Goal: Transaction & Acquisition: Download file/media

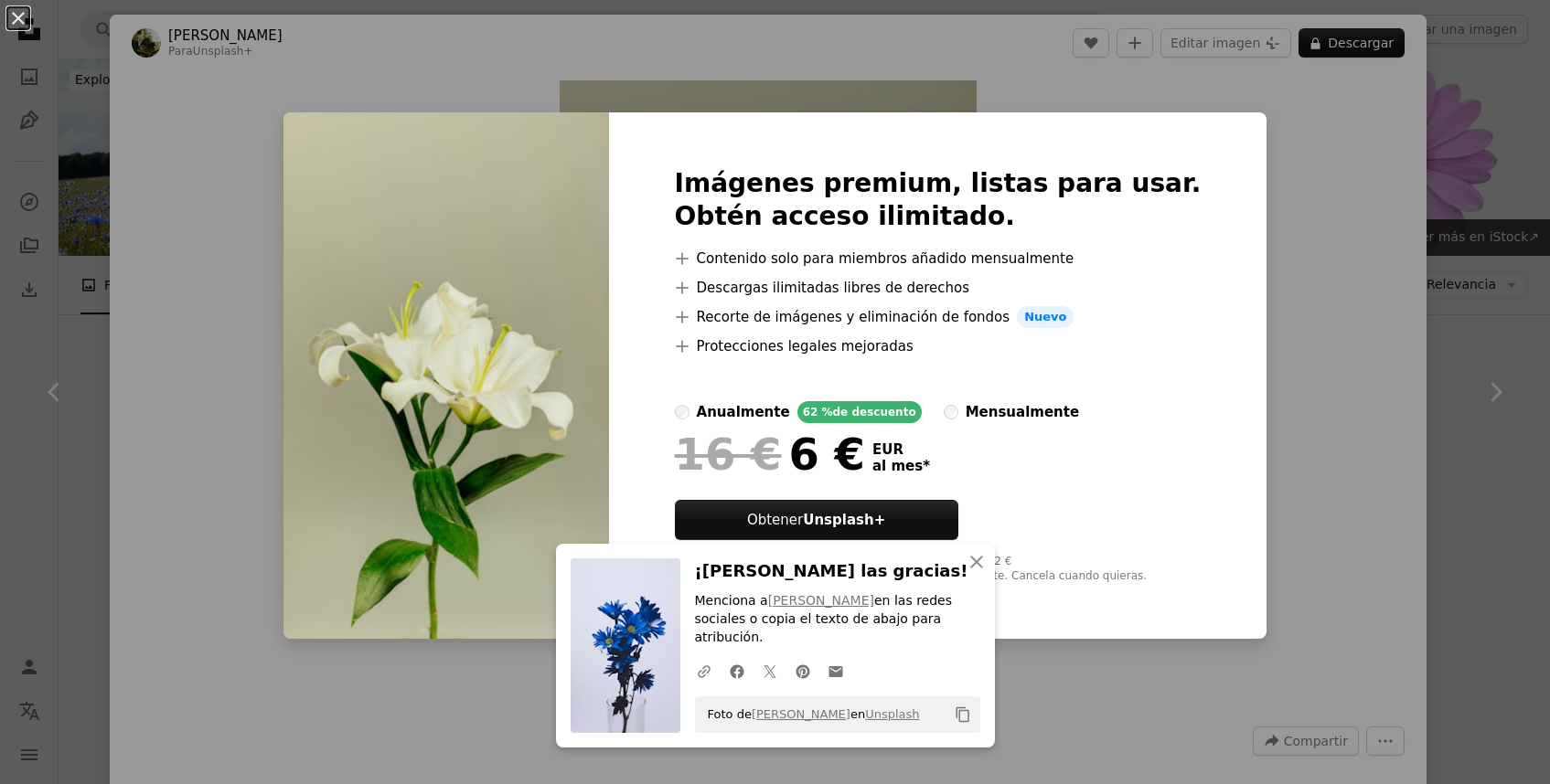
scroll to position [2043, 0]
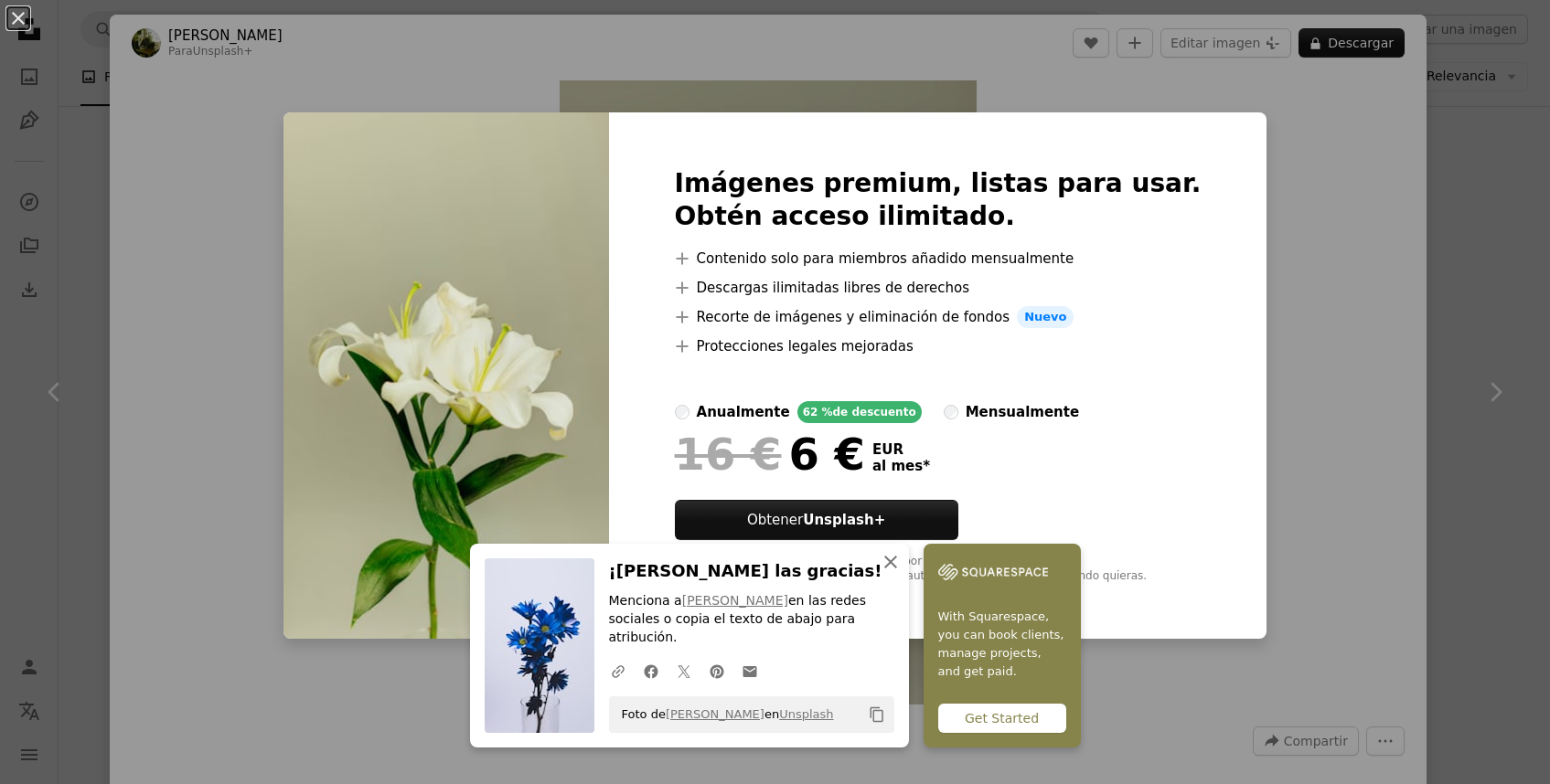
click at [888, 558] on icon "An X shape" at bounding box center [890, 562] width 22 height 22
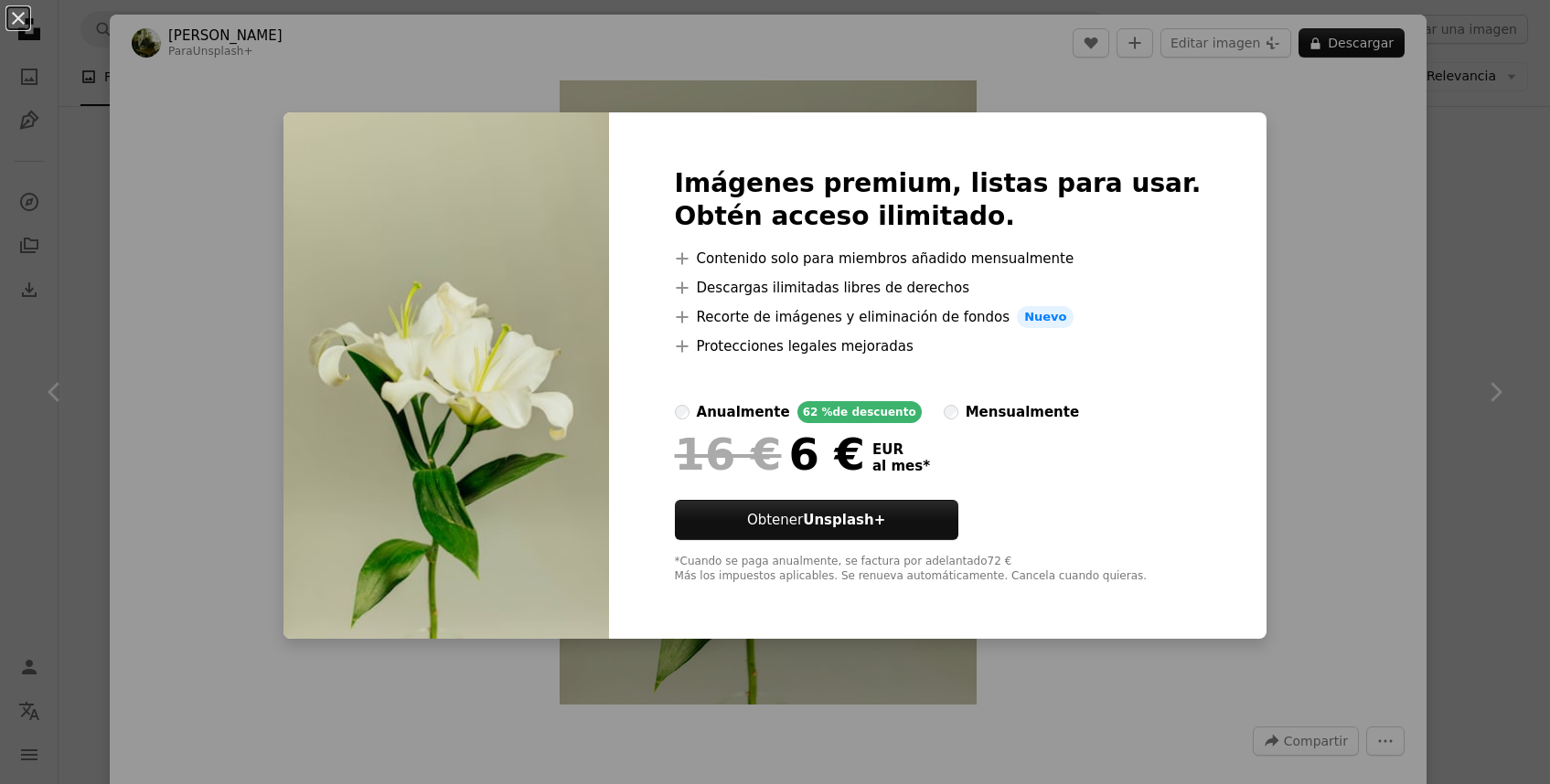
click at [944, 71] on div "An X shape Imágenes premium, listas para usar. Obtén acceso ilimitado. A plus s…" at bounding box center [775, 392] width 1550 height 784
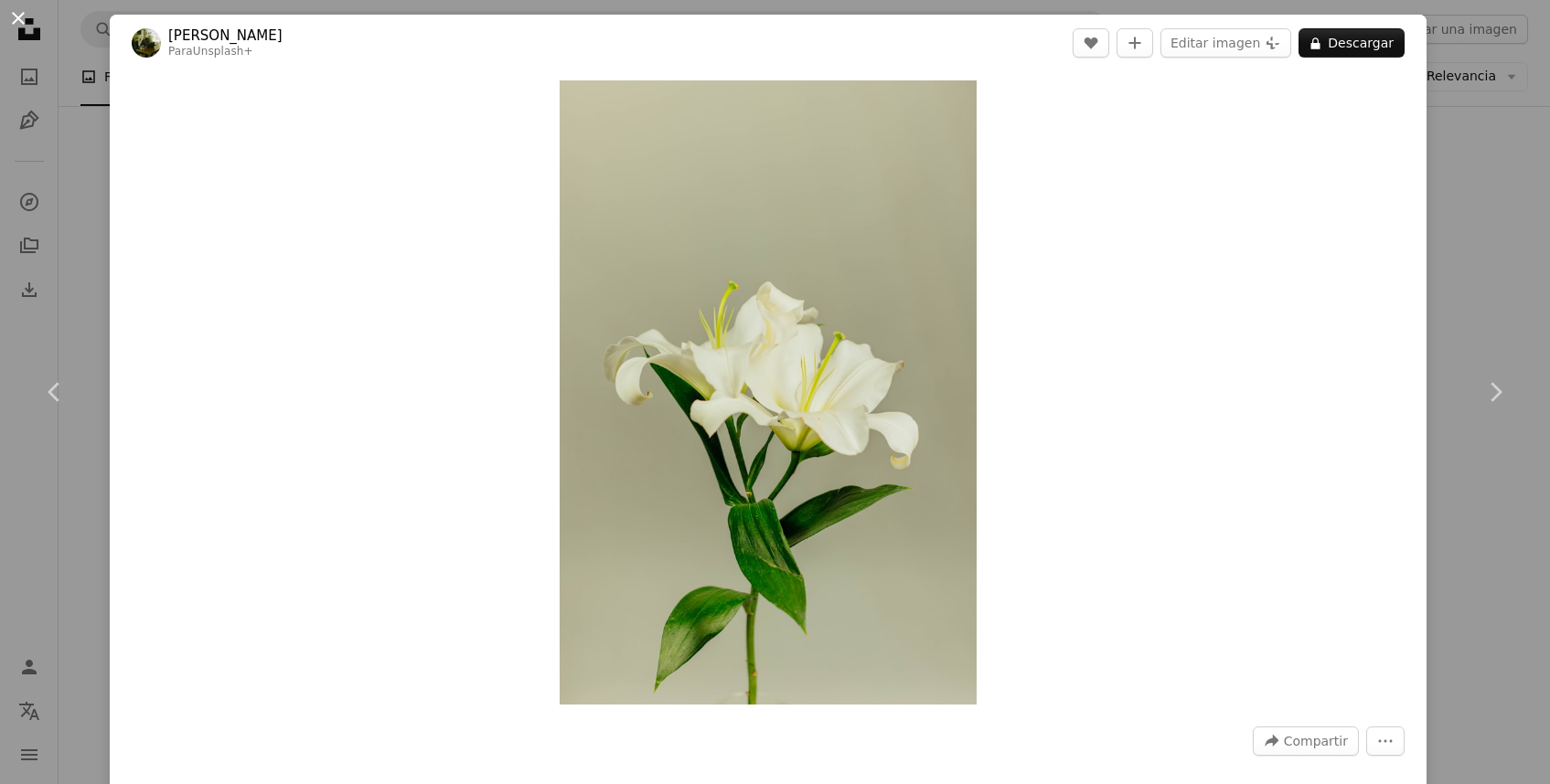
click at [18, 10] on button "An X shape" at bounding box center [18, 18] width 22 height 22
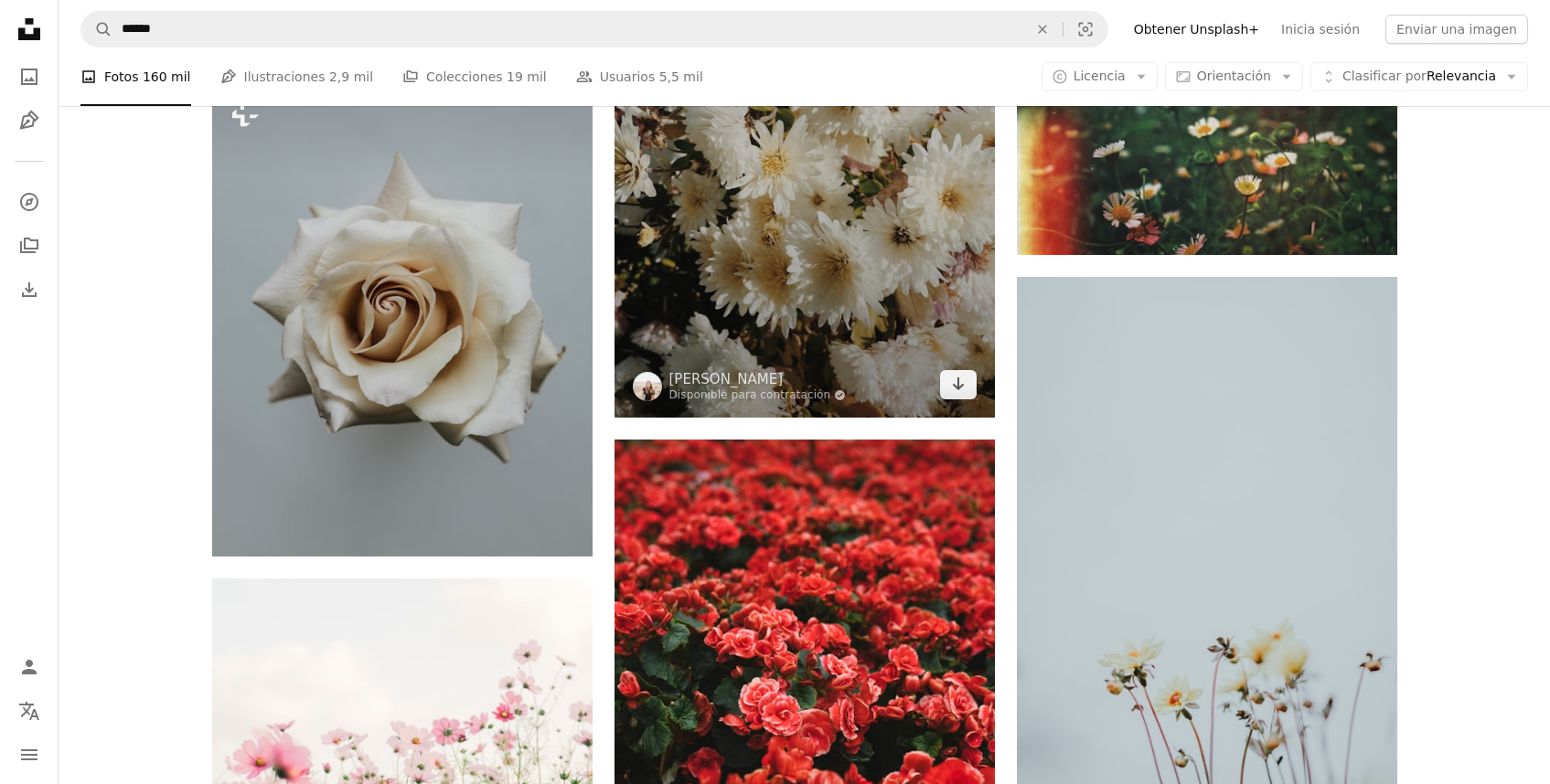
scroll to position [2433, 0]
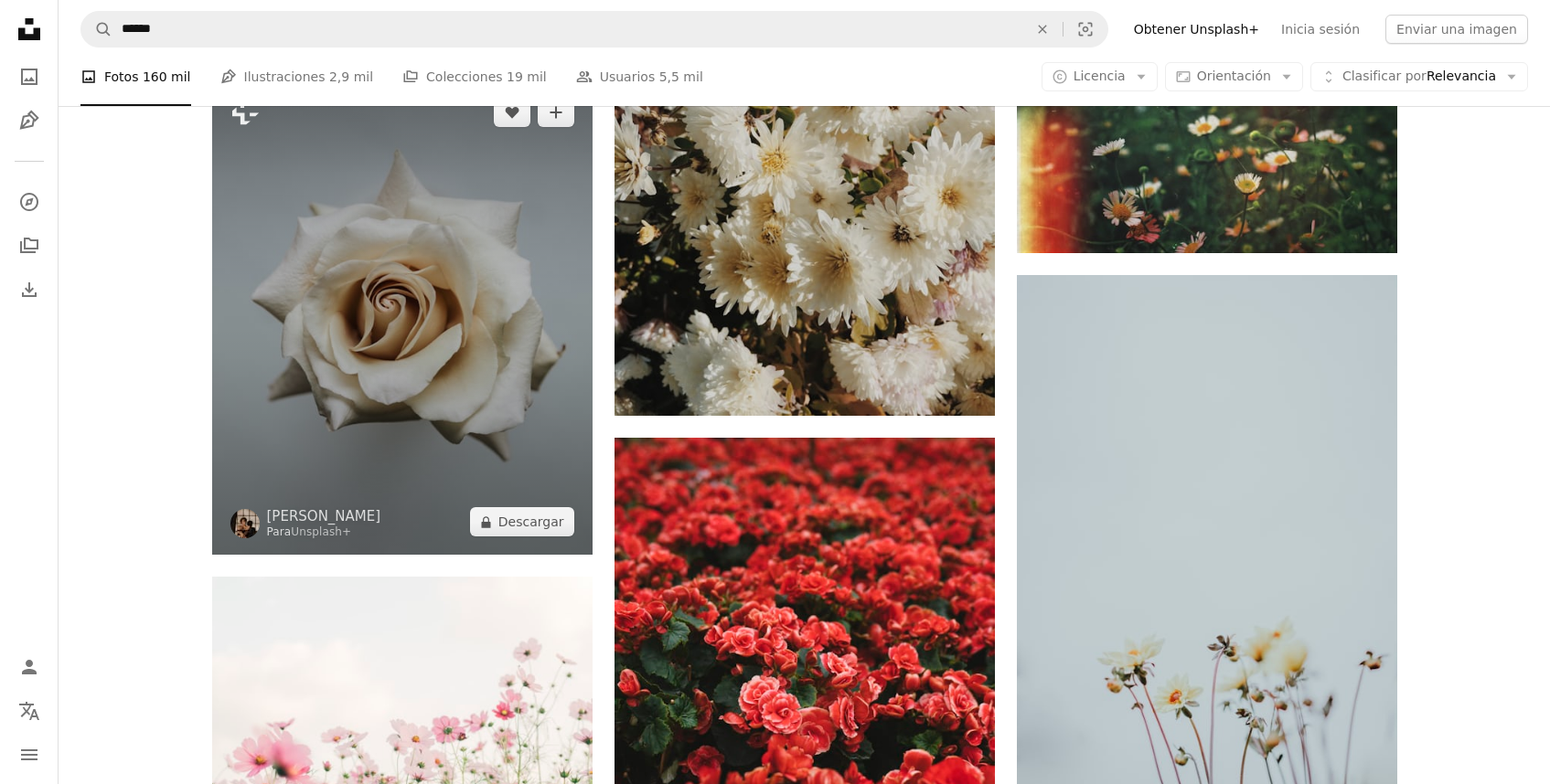
click at [498, 318] on img at bounding box center [401, 317] width 380 height 475
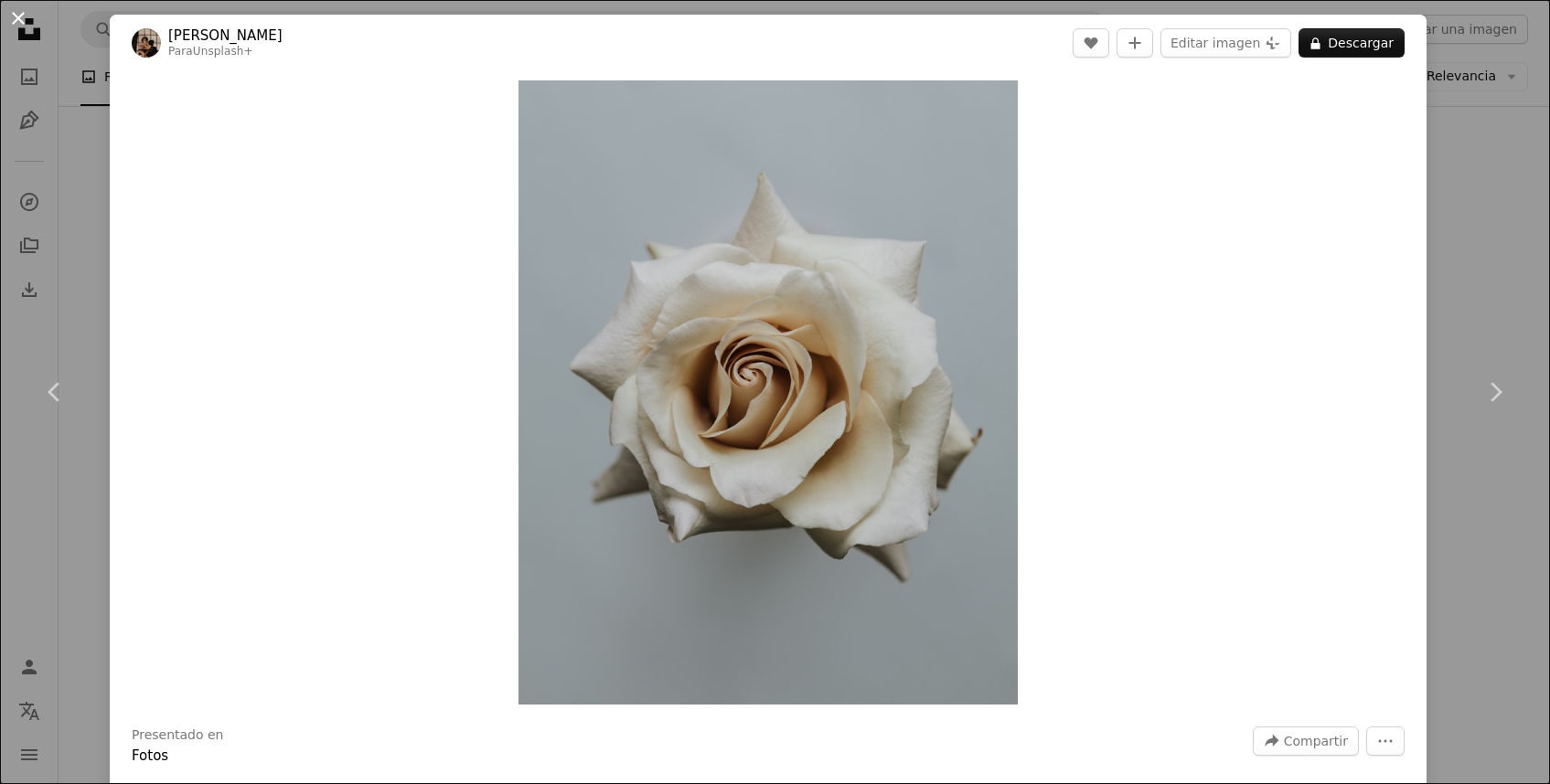
click at [14, 23] on button "An X shape" at bounding box center [18, 18] width 22 height 22
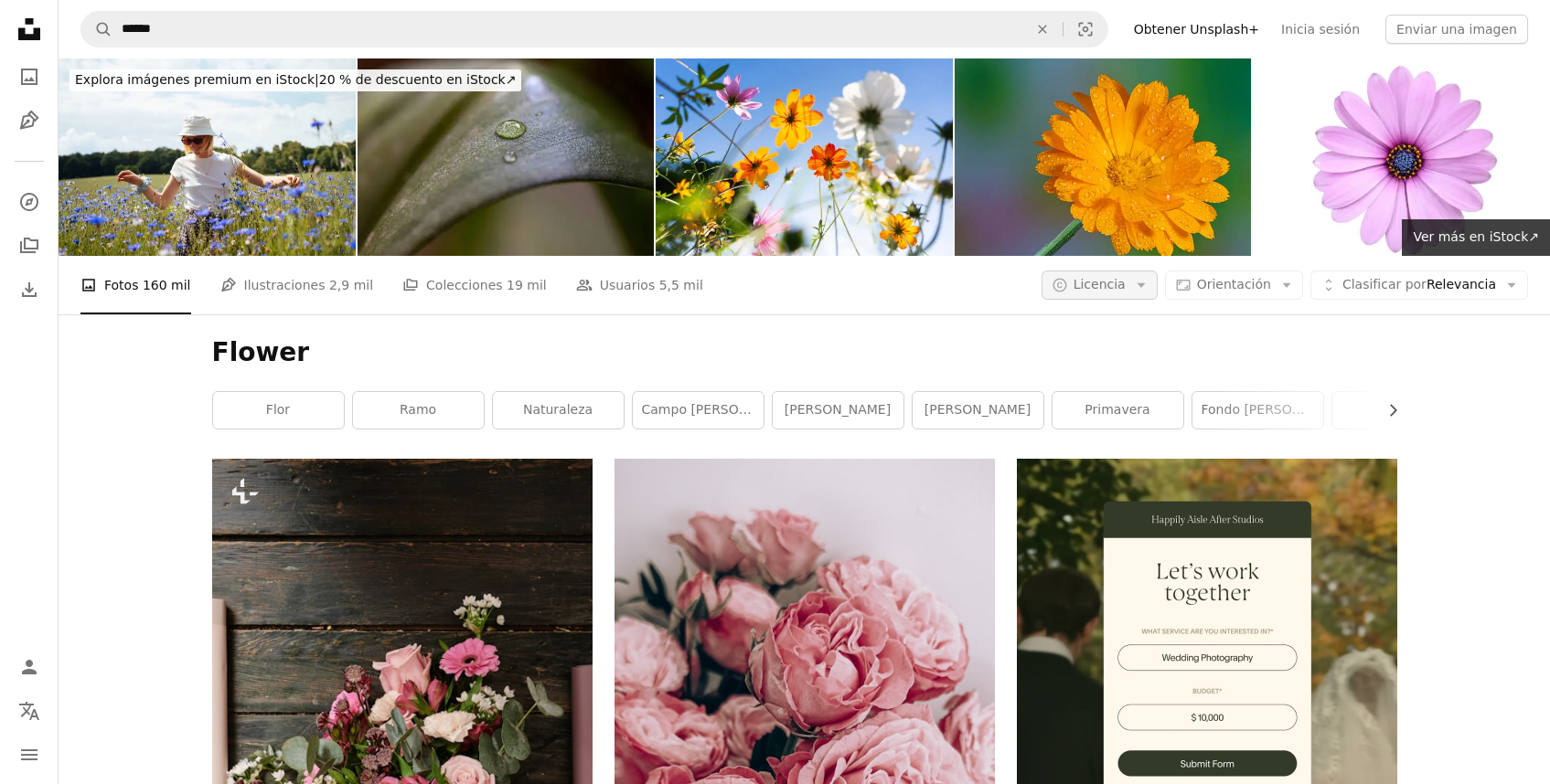
click at [1144, 283] on icon "Arrow down" at bounding box center [1141, 285] width 17 height 17
click at [1119, 435] on span "Gratuita" at bounding box center [1147, 431] width 112 height 18
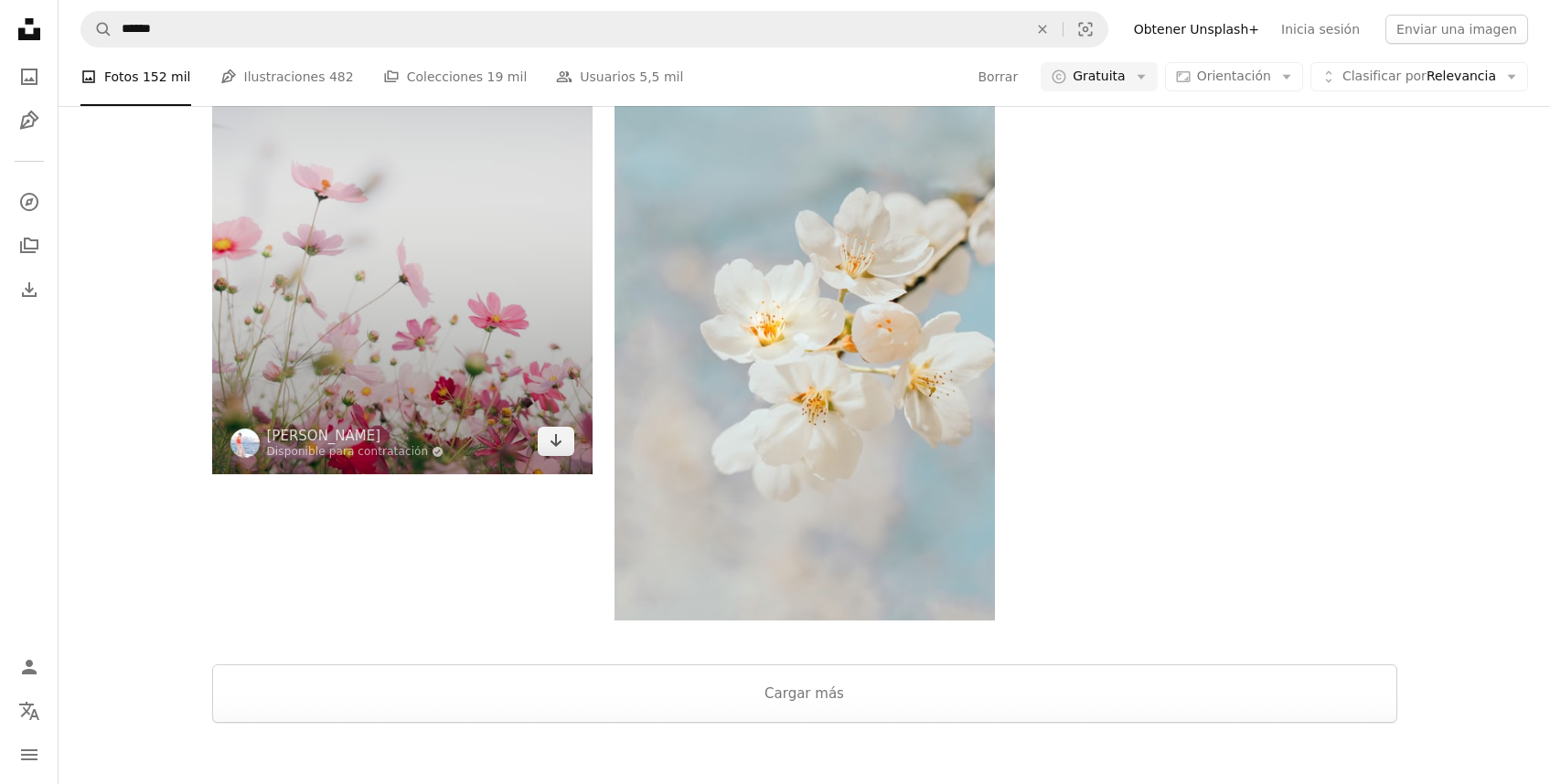
scroll to position [3635, 0]
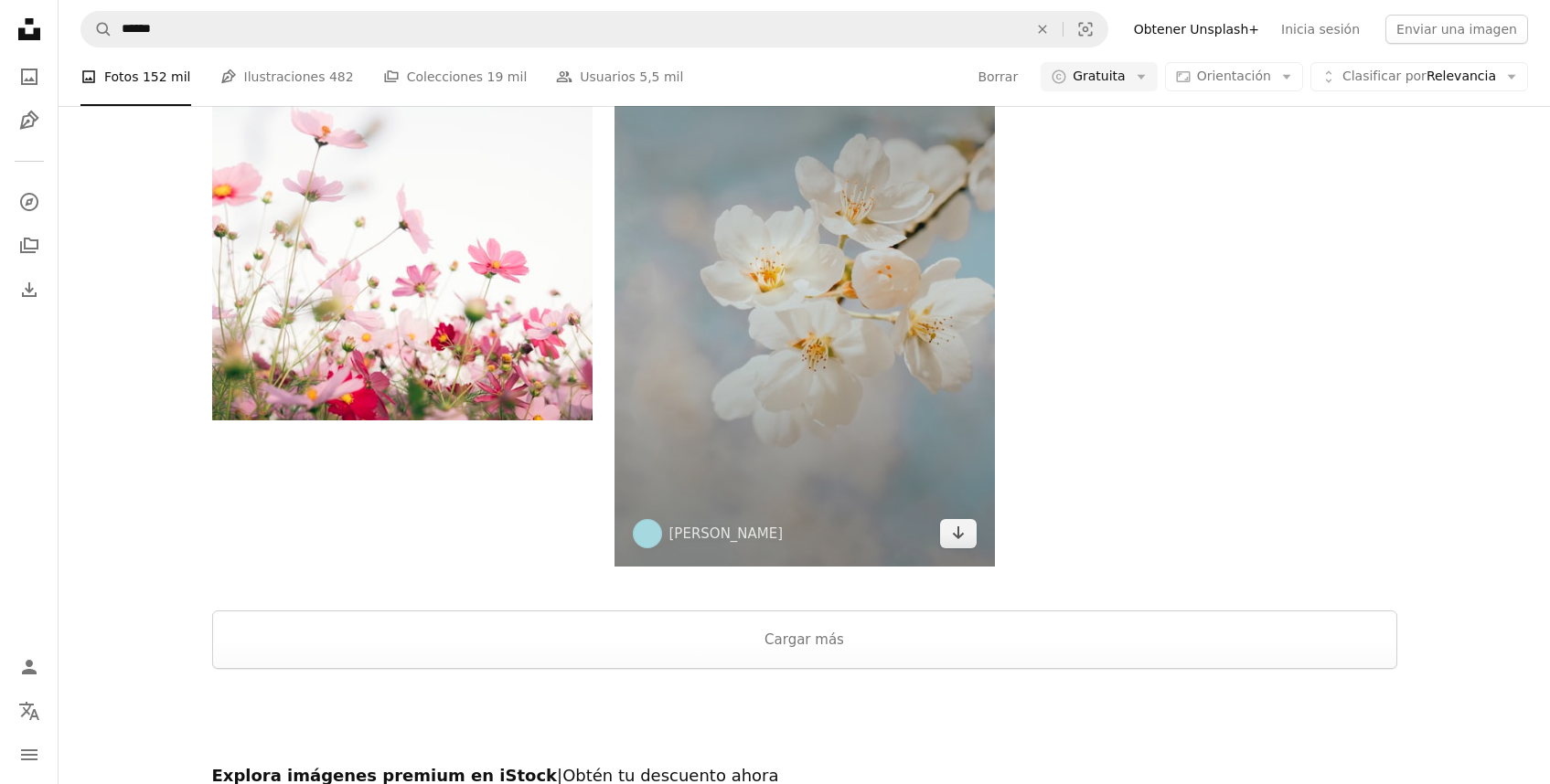
click at [791, 276] on img at bounding box center [804, 281] width 380 height 570
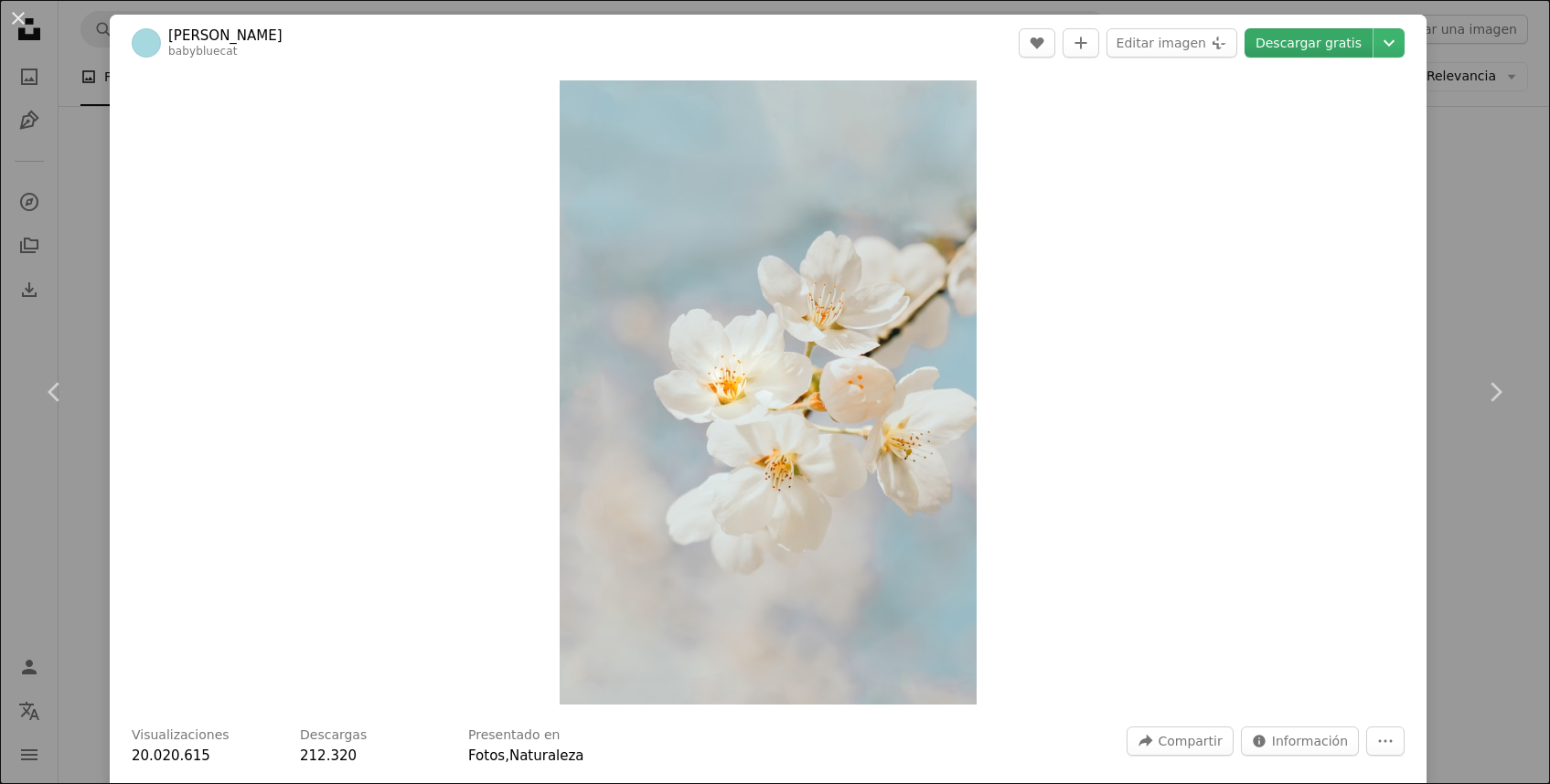
click at [1289, 40] on link "Descargar gratis" at bounding box center [1308, 43] width 128 height 29
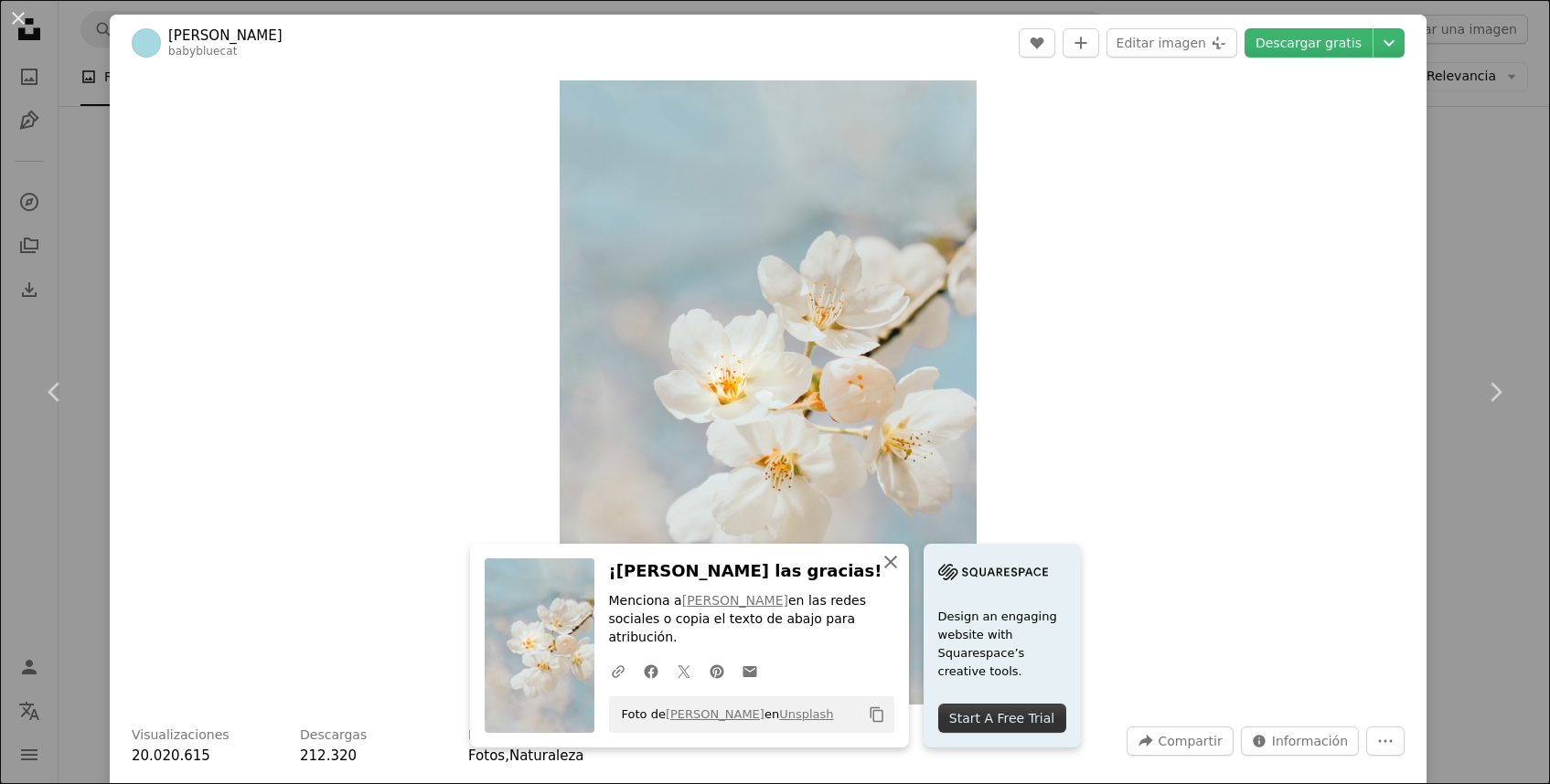
click at [886, 572] on icon "An X shape" at bounding box center [890, 562] width 22 height 22
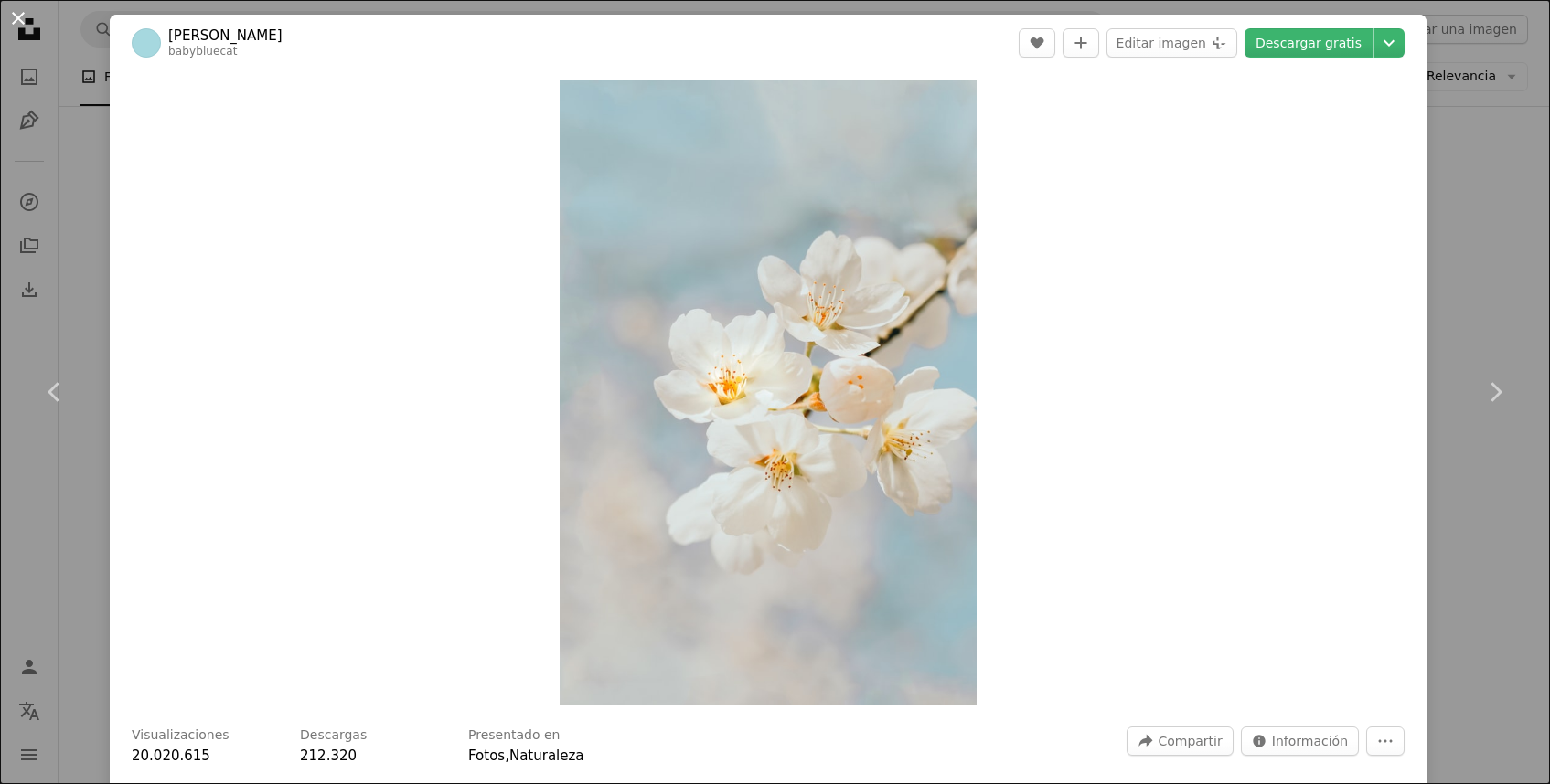
click at [15, 20] on button "An X shape" at bounding box center [18, 18] width 22 height 22
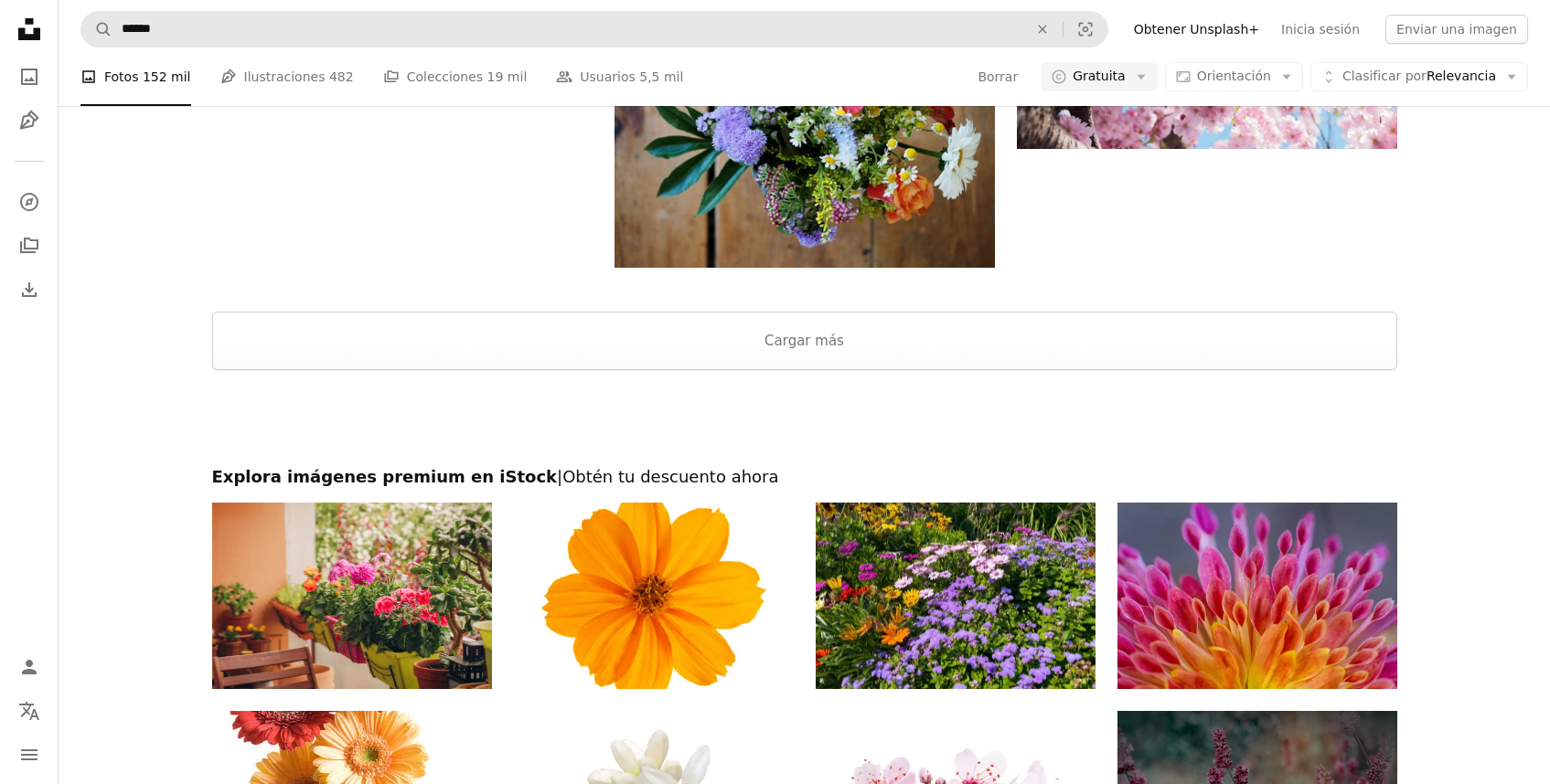
scroll to position [6393, 0]
